Goal: Task Accomplishment & Management: Complete application form

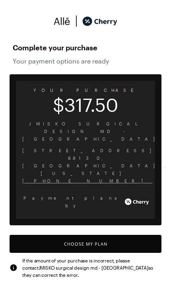
click at [113, 235] on button "Choose My Plan" at bounding box center [86, 244] width 152 height 18
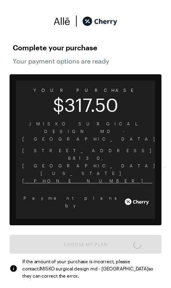
scroll to position [659, 0]
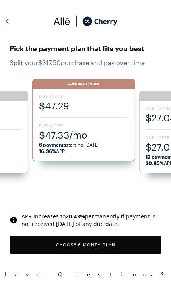
click at [112, 141] on span "6 payments starting [DATE] 16.36% APR" at bounding box center [84, 147] width 90 height 13
click at [95, 252] on button "Choose 6 -Month Plan" at bounding box center [86, 244] width 152 height 18
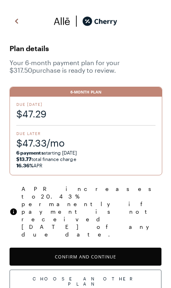
click at [116, 247] on button "Confirm and Continue" at bounding box center [86, 256] width 152 height 18
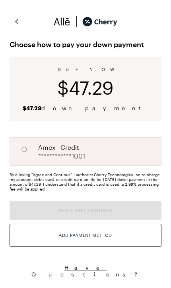
click at [117, 239] on button "Add Payment Method" at bounding box center [86, 234] width 152 height 23
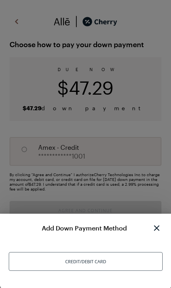
click at [122, 260] on div "Credit/Debit Card" at bounding box center [86, 261] width 154 height 19
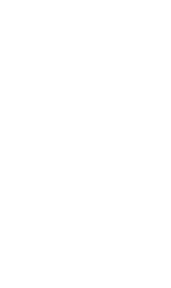
scroll to position [41, 0]
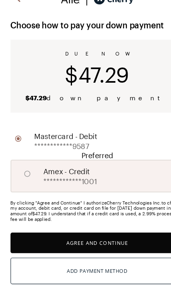
scroll to position [20, 0]
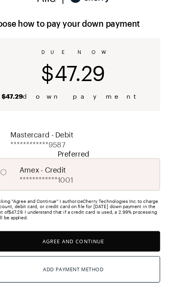
click at [103, 222] on button "Agree and Continue" at bounding box center [86, 214] width 152 height 18
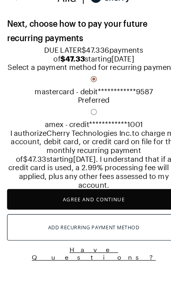
scroll to position [51, 0]
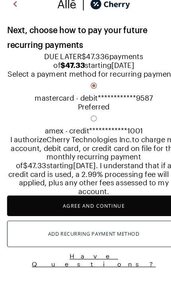
click at [104, 207] on button "Agree and Continue" at bounding box center [86, 198] width 152 height 18
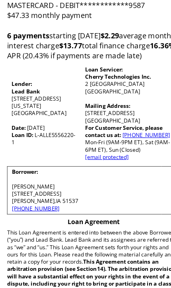
scroll to position [93, 0]
